Goal: Task Accomplishment & Management: Use online tool/utility

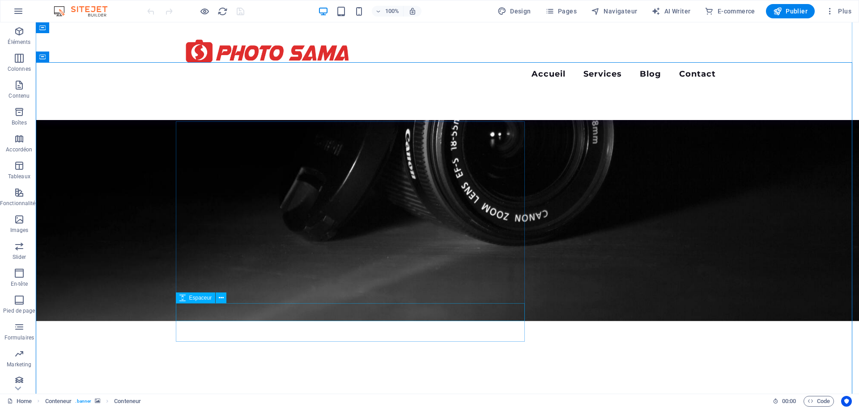
scroll to position [224, 0]
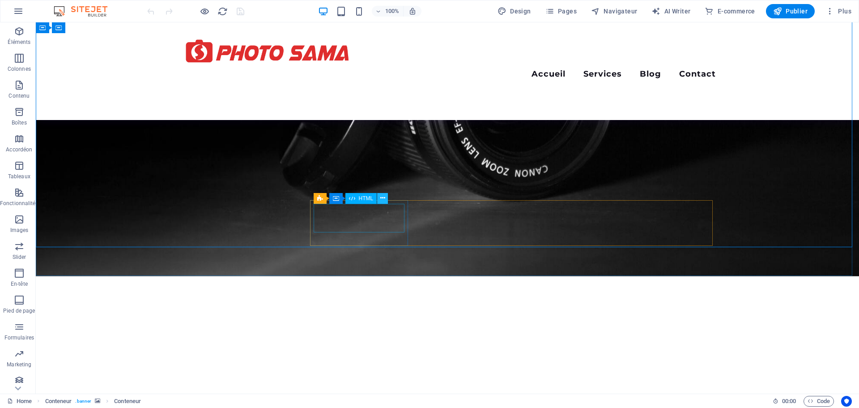
click at [386, 199] on button at bounding box center [382, 198] width 11 height 11
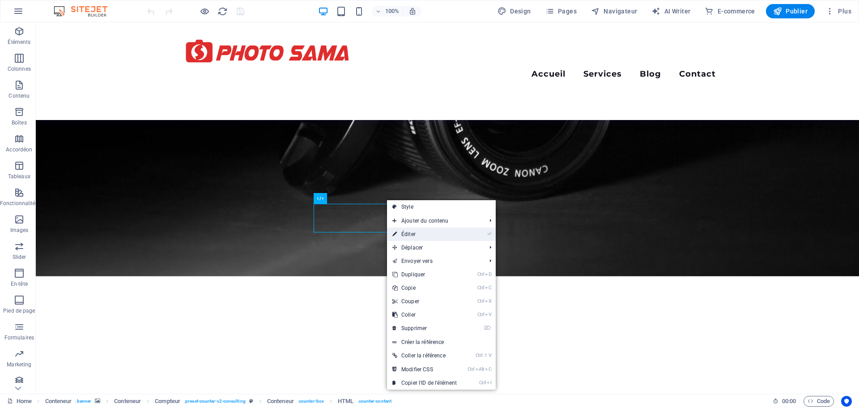
click at [411, 237] on link "⏎ Éditer" at bounding box center [424, 233] width 75 height 13
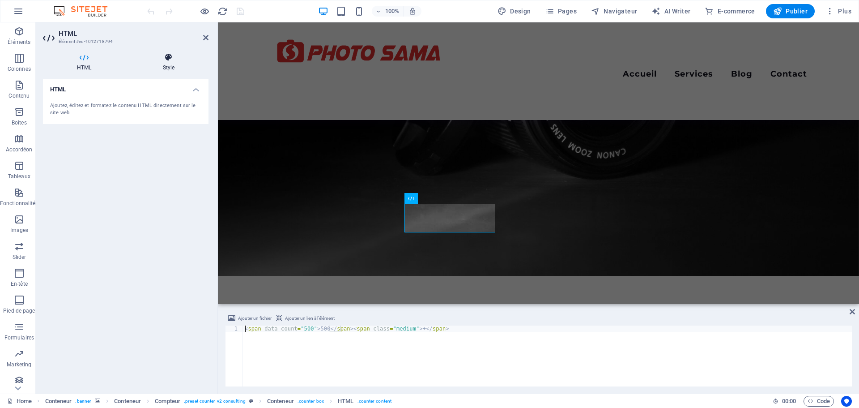
click at [166, 66] on h4 "Style" at bounding box center [169, 62] width 80 height 19
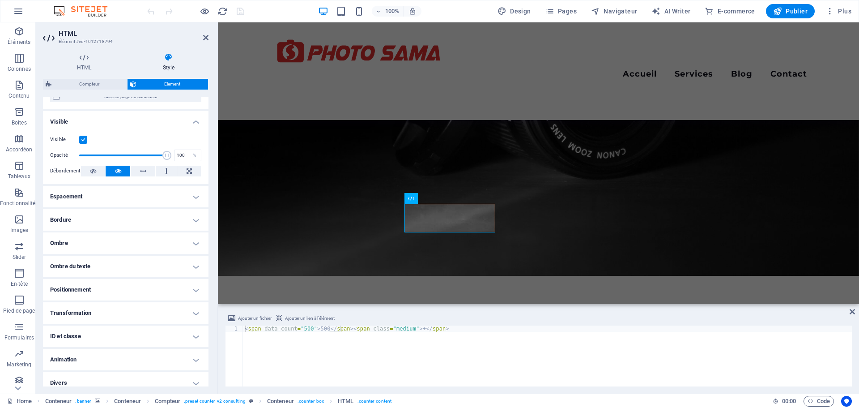
scroll to position [0, 0]
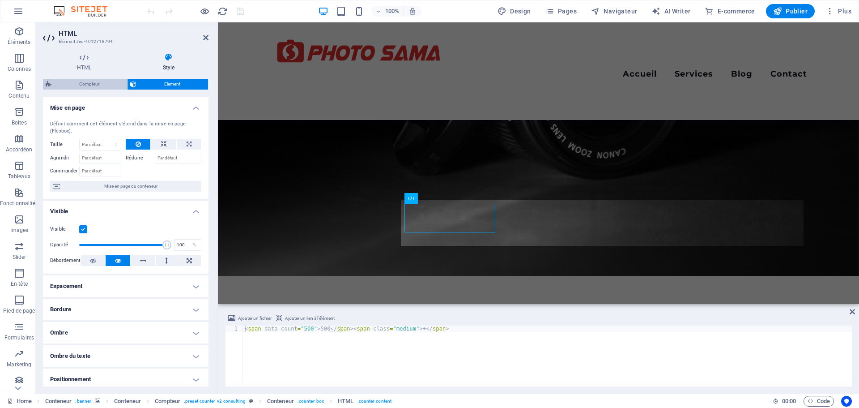
click at [86, 86] on span "Compteur" at bounding box center [89, 84] width 70 height 11
select select "rem"
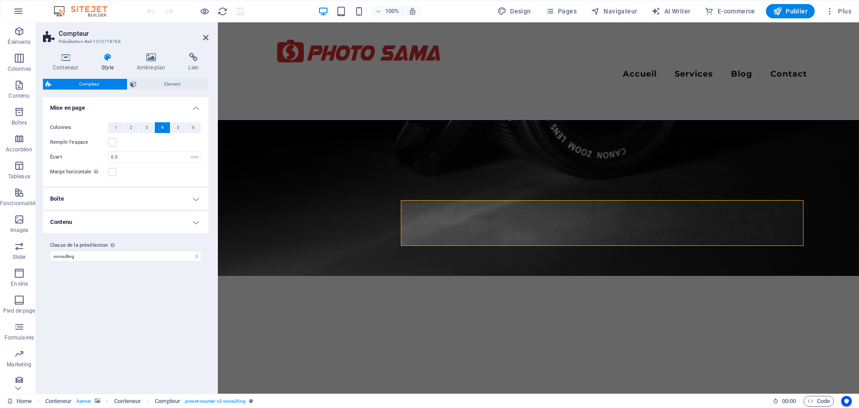
click at [91, 198] on h4 "Boîte" at bounding box center [126, 198] width 166 height 21
